Goal: Transaction & Acquisition: Purchase product/service

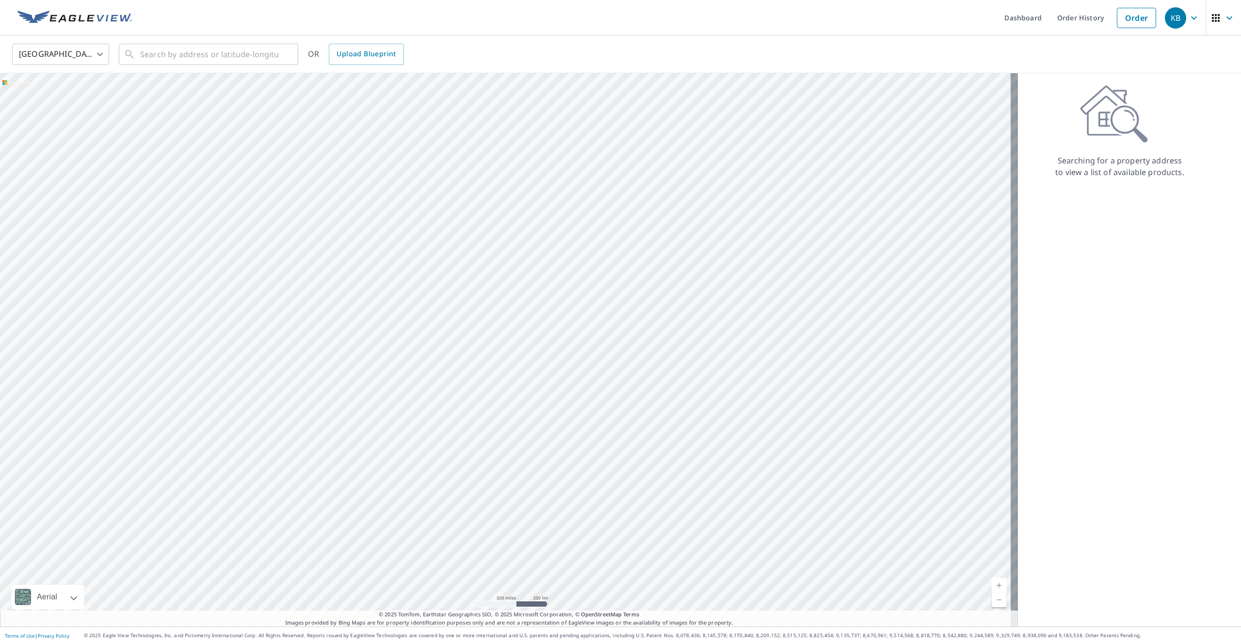
click at [101, 52] on body "KB KB Dashboard Order History Order KB United States US ​ ​ OR Upload Blueprint…" at bounding box center [620, 322] width 1241 height 644
click at [55, 93] on li "[GEOGRAPHIC_DATA]" at bounding box center [60, 97] width 97 height 17
type input "CA"
click at [199, 54] on input "text" at bounding box center [209, 54] width 138 height 27
paste input "[STREET_ADDRESS]"
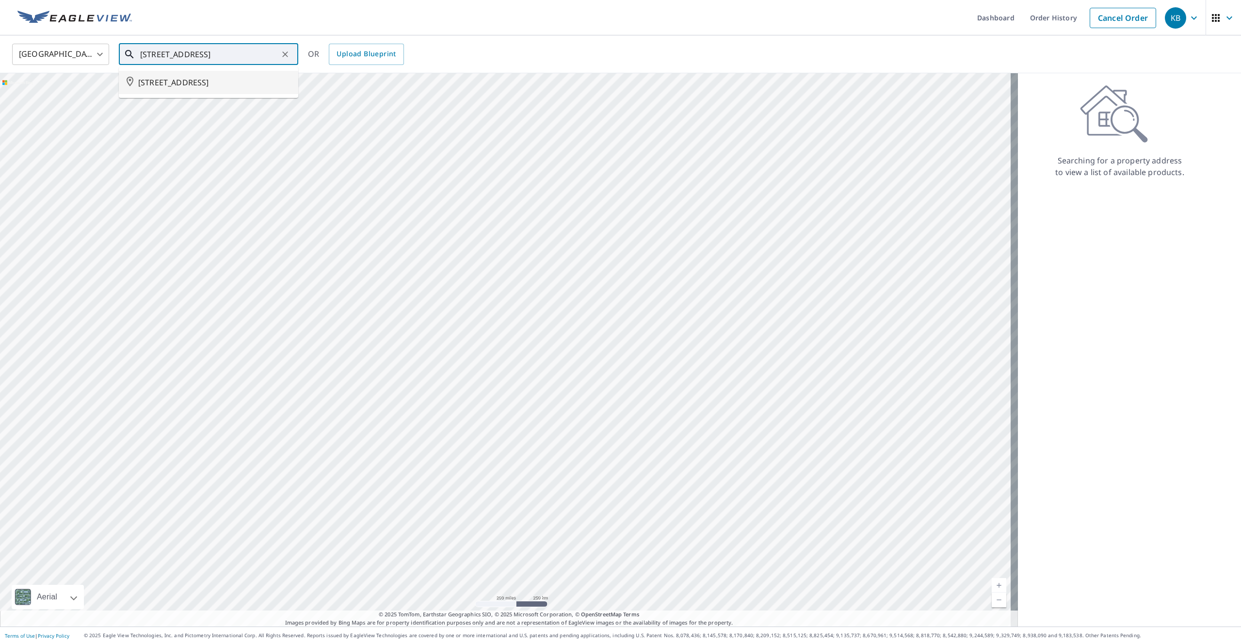
click at [243, 81] on span "[STREET_ADDRESS]" at bounding box center [214, 83] width 152 height 12
type input "[STREET_ADDRESS]"
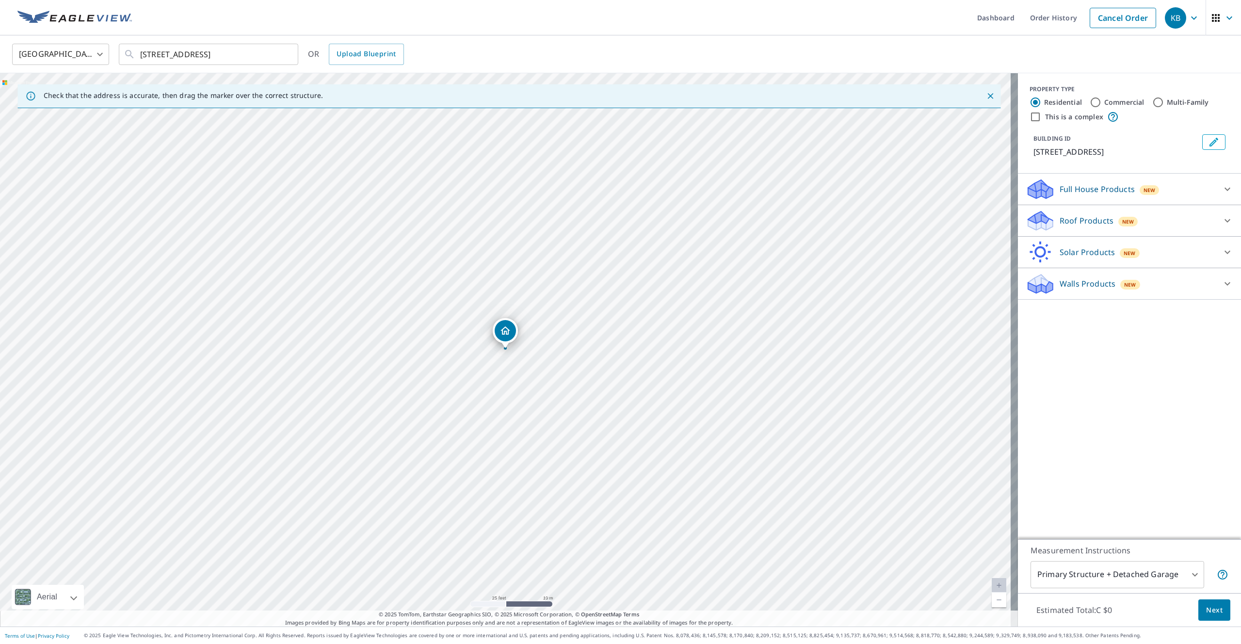
click at [1086, 218] on p "Roof Products" at bounding box center [1086, 221] width 54 height 12
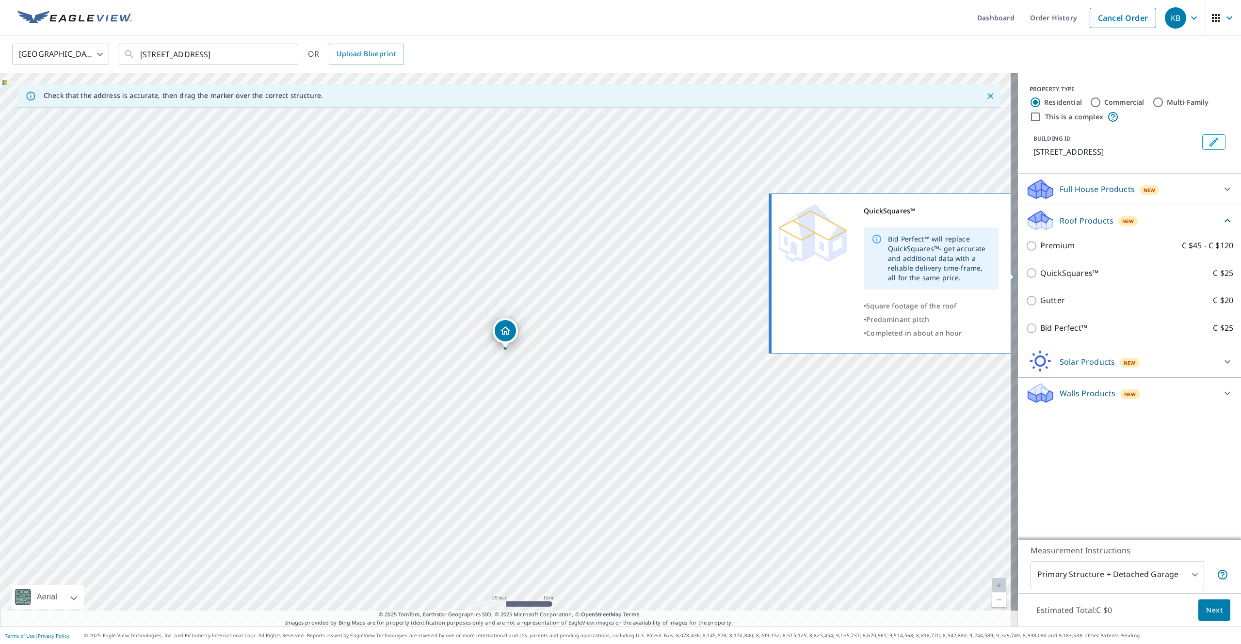
click at [1040, 275] on p "QuickSquares™" at bounding box center [1069, 273] width 58 height 12
click at [1040, 275] on input "QuickSquares™ C $25" at bounding box center [1033, 273] width 15 height 12
checkbox input "true"
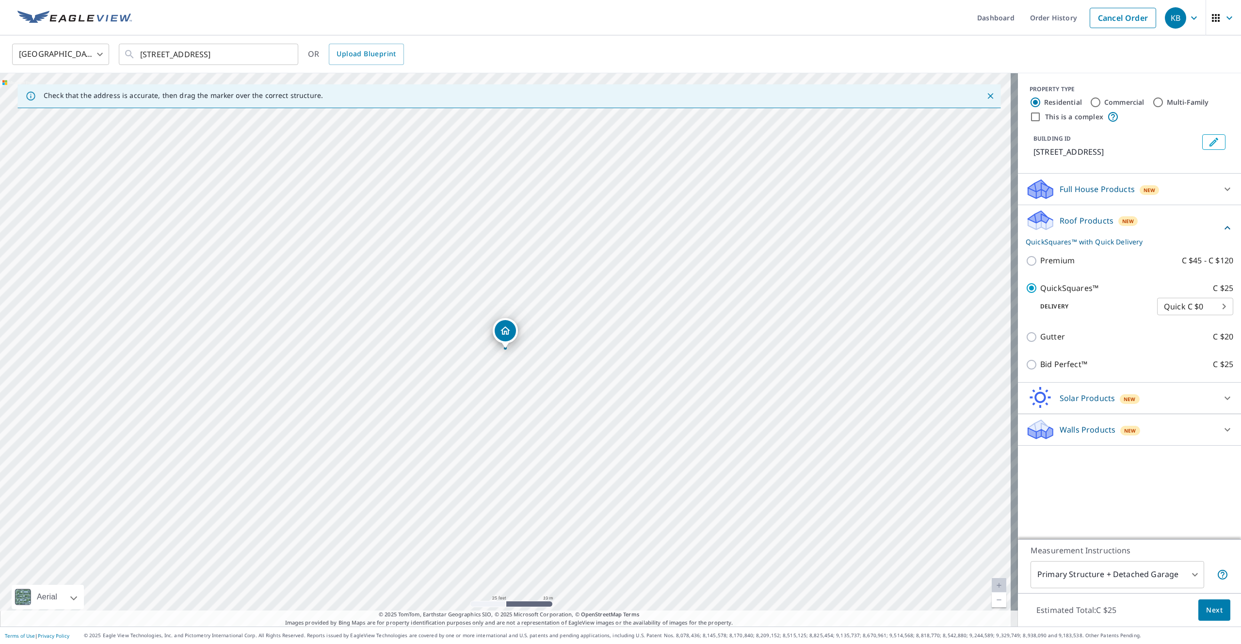
click at [1223, 310] on body "KB KB Dashboard Order History Cancel Order KB [GEOGRAPHIC_DATA] [GEOGRAPHIC_DAT…" at bounding box center [620, 322] width 1241 height 644
drag, startPoint x: 1193, startPoint y: 613, endPoint x: 1207, endPoint y: 613, distance: 13.6
click at [1193, 613] on div at bounding box center [620, 322] width 1241 height 644
drag, startPoint x: 583, startPoint y: 305, endPoint x: 555, endPoint y: 310, distance: 28.9
click at [563, 307] on div "[STREET_ADDRESS]" at bounding box center [509, 349] width 1018 height 553
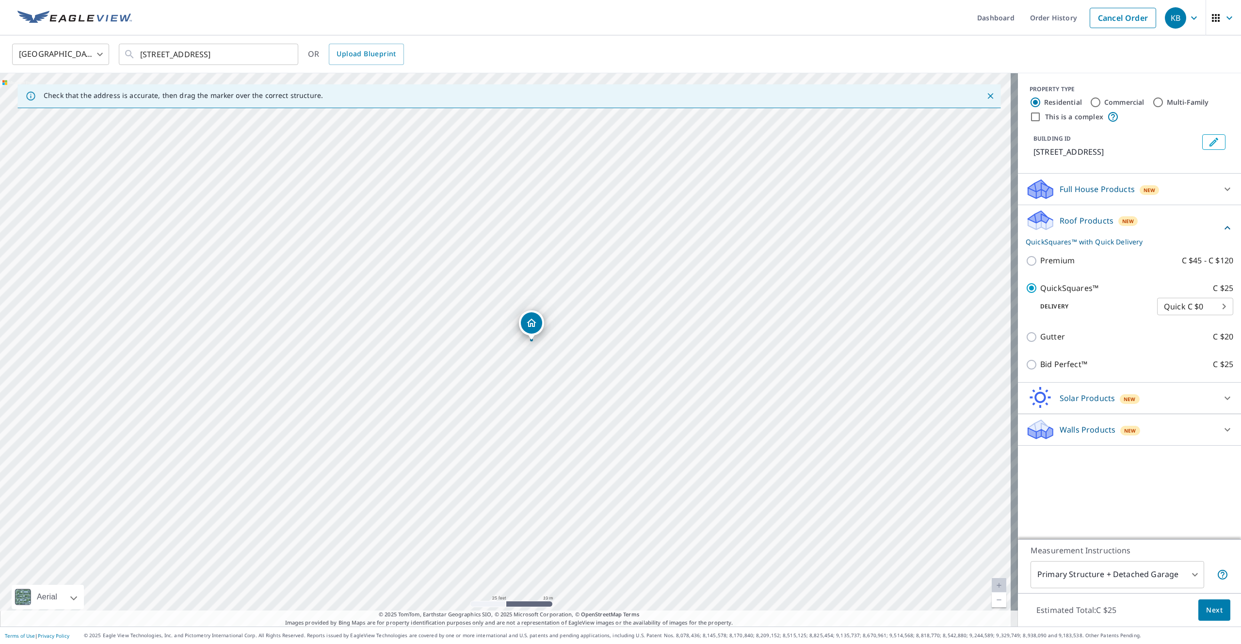
drag, startPoint x: 484, startPoint y: 336, endPoint x: 531, endPoint y: 326, distance: 47.5
click at [1206, 612] on span "Next" at bounding box center [1214, 610] width 16 height 12
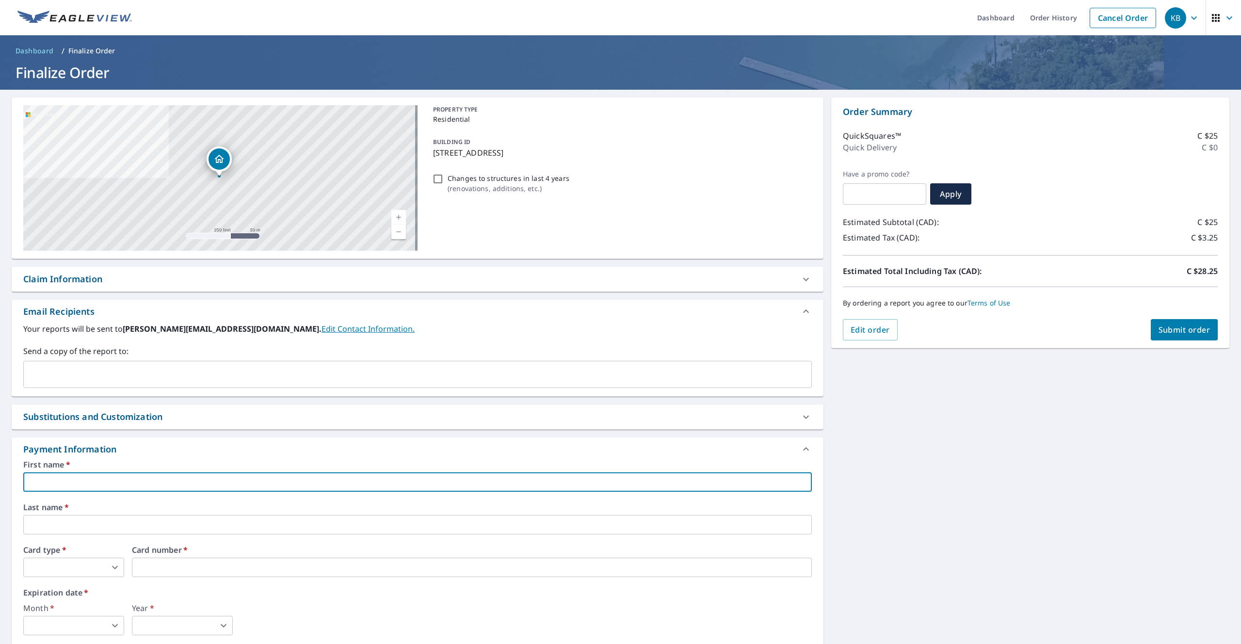
click at [123, 482] on input "text" at bounding box center [417, 481] width 788 height 19
type input "[PERSON_NAME]"
click at [102, 521] on input "text" at bounding box center [417, 524] width 788 height 19
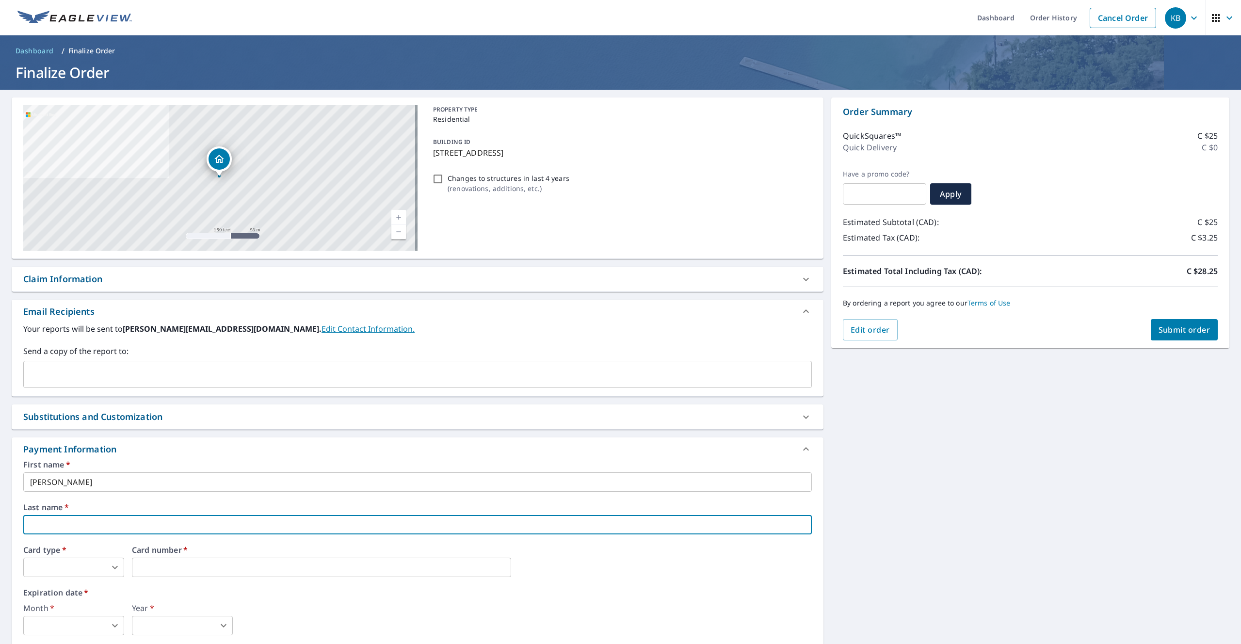
scroll to position [87, 0]
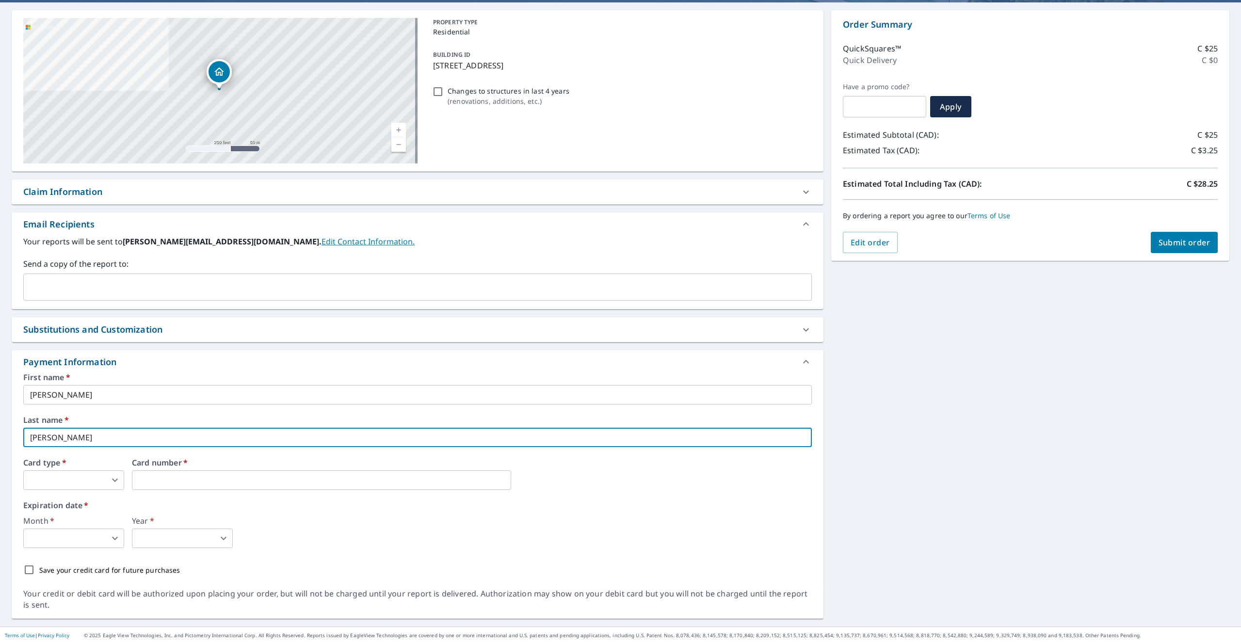
click at [503, 439] on input "[PERSON_NAME]" at bounding box center [417, 437] width 788 height 19
type input "[PERSON_NAME]"
click at [391, 471] on iframe at bounding box center [321, 479] width 379 height 19
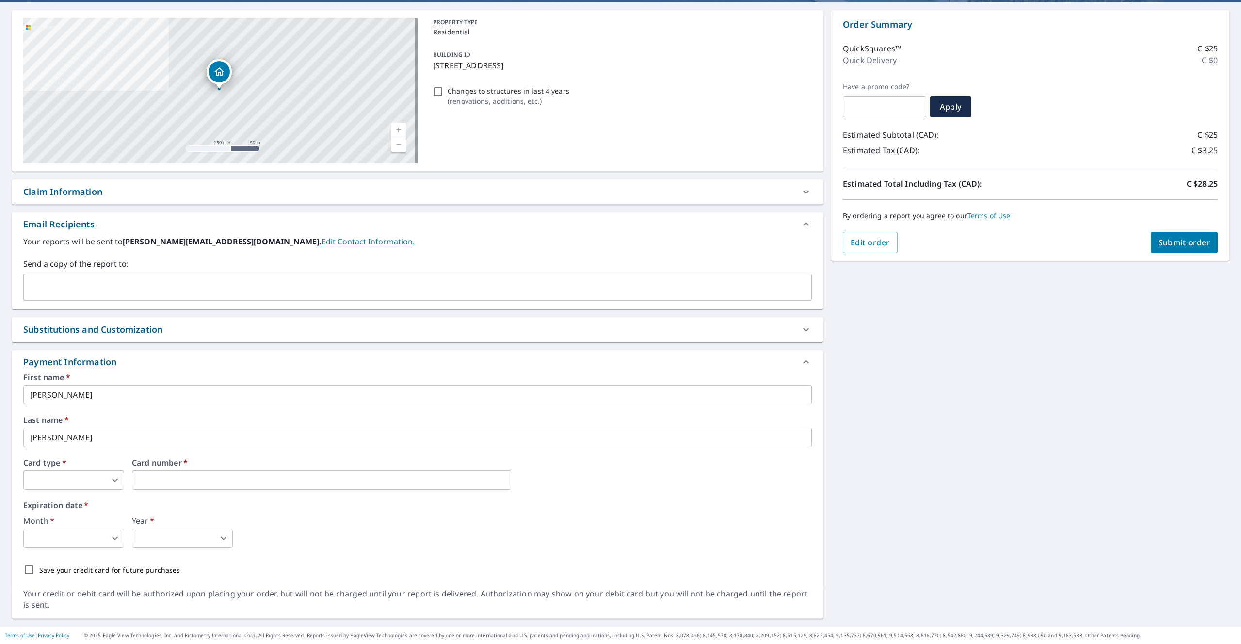
click at [76, 481] on body "KB KB Dashboard Order History Cancel Order KB Dashboard / Finalize Order Finali…" at bounding box center [620, 322] width 1241 height 644
click at [66, 538] on li "MasterCard" at bounding box center [73, 537] width 101 height 17
type input "3"
click at [172, 473] on iframe at bounding box center [321, 479] width 379 height 19
click at [236, 498] on div "First name   * [PERSON_NAME] ​ Last name   * [PERSON_NAME] ​ Card type   * Mast…" at bounding box center [417, 476] width 788 height 207
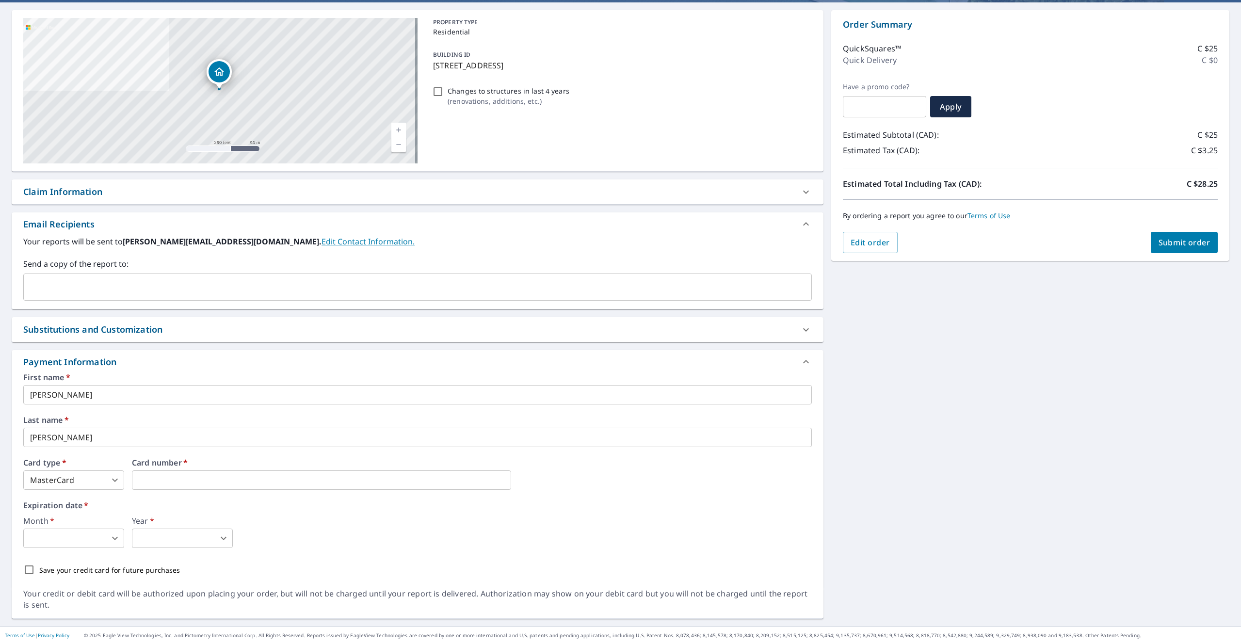
click at [506, 534] on div "Month   * ​ 0 ​ Year   * ​ 0 ​" at bounding box center [417, 532] width 788 height 31
click at [67, 542] on body "KB KB Dashboard Order History Cancel Order KB Dashboard / Finalize Order Finali…" at bounding box center [620, 322] width 1241 height 644
click at [50, 605] on li "11" at bounding box center [73, 605] width 101 height 17
type input "11"
click at [182, 539] on body "KB KB Dashboard Order History Cancel Order KB Dashboard / Finalize Order Finali…" at bounding box center [620, 322] width 1241 height 644
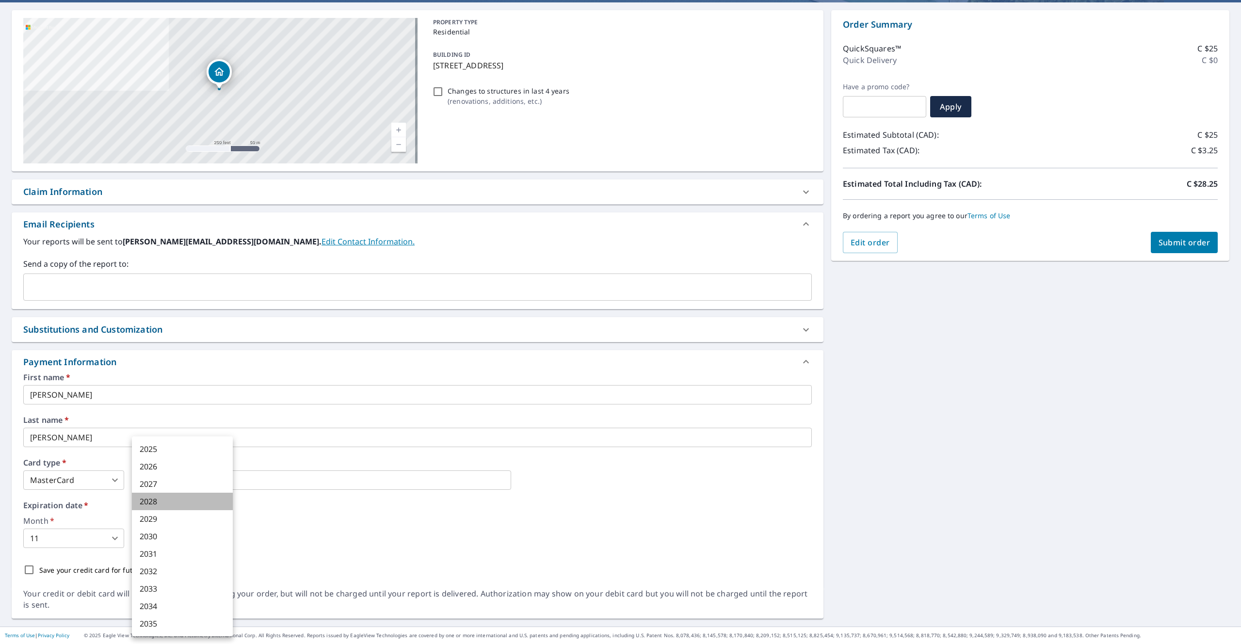
click at [179, 496] on li "2028" at bounding box center [182, 501] width 101 height 17
type input "2028"
click at [71, 571] on p "Save your credit card for future purchases" at bounding box center [109, 570] width 141 height 10
click at [39, 571] on input "Save your credit card for future purchases" at bounding box center [29, 570] width 20 height 20
checkbox input "true"
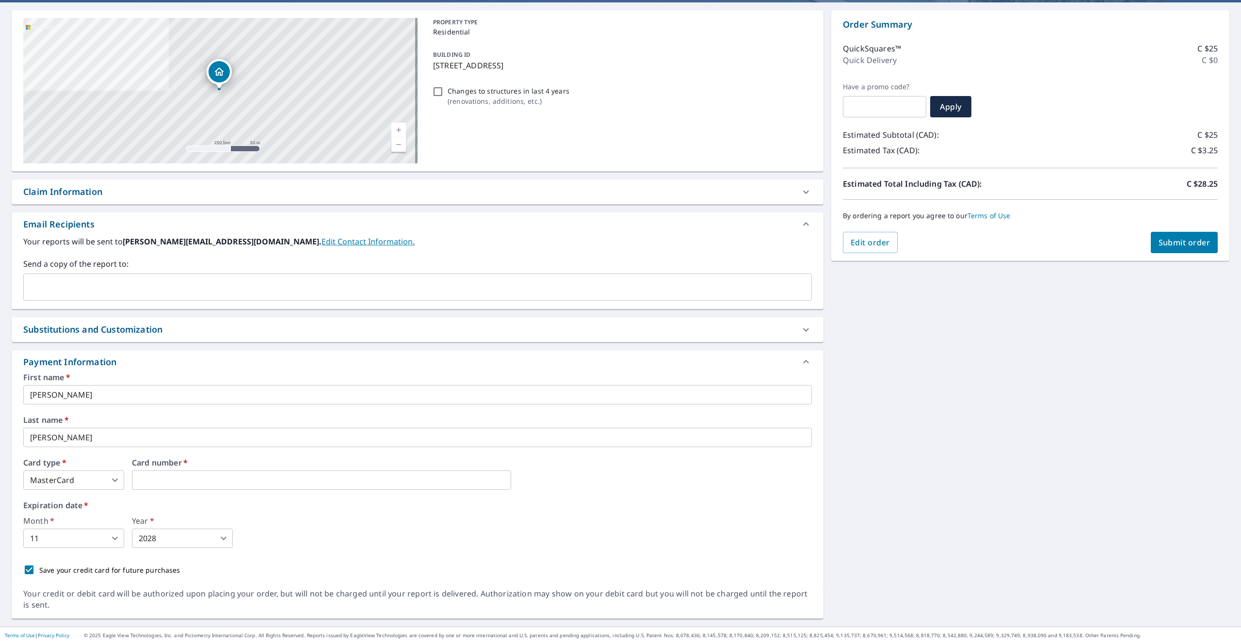
click at [925, 316] on div "[STREET_ADDRESS][GEOGRAPHIC_DATA] A standard road map Aerial A detailed look fr…" at bounding box center [620, 314] width 1241 height 624
click at [1167, 242] on span "Submit order" at bounding box center [1184, 242] width 52 height 11
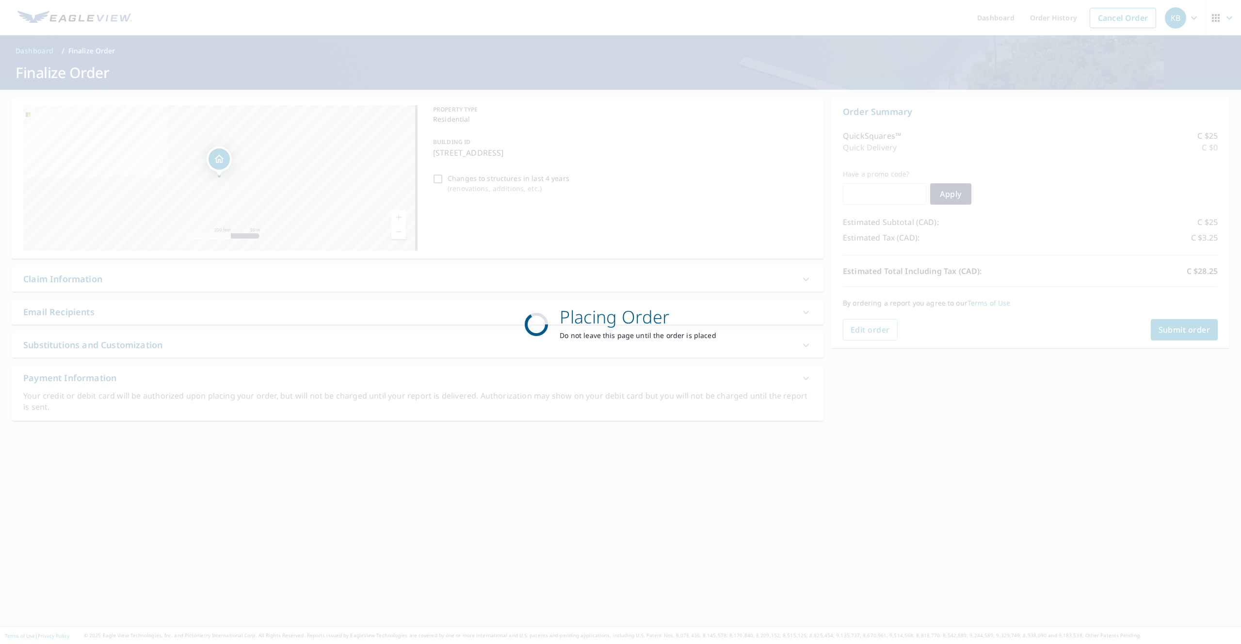
scroll to position [0, 0]
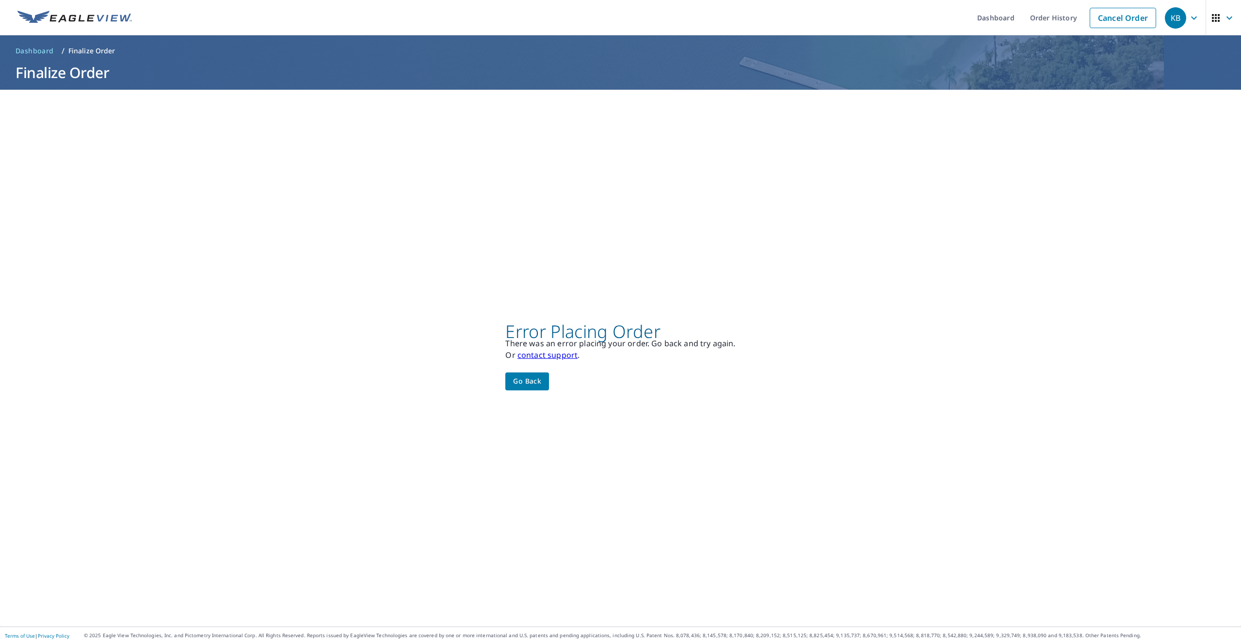
click at [709, 228] on div "Error Placing Order There was an error placing your order. Go back and try agai…" at bounding box center [620, 358] width 1241 height 537
click at [1110, 16] on link "Cancel Order" at bounding box center [1123, 18] width 66 height 20
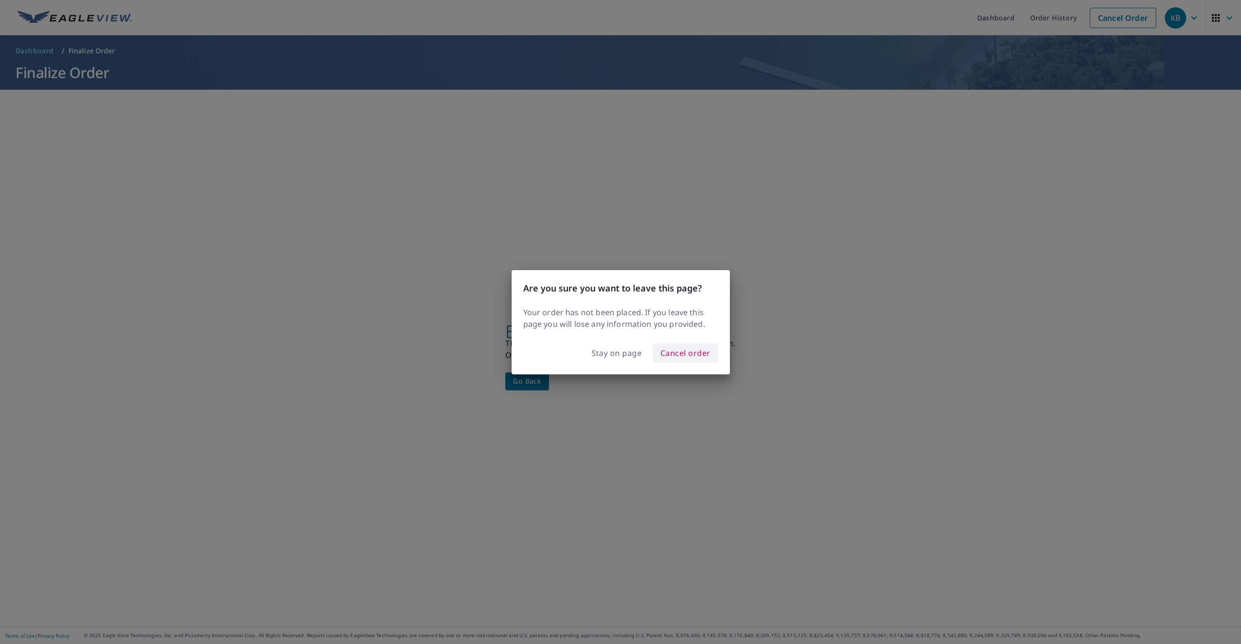
click at [669, 351] on span "Cancel order" at bounding box center [685, 353] width 50 height 14
